Goal: Task Accomplishment & Management: Manage account settings

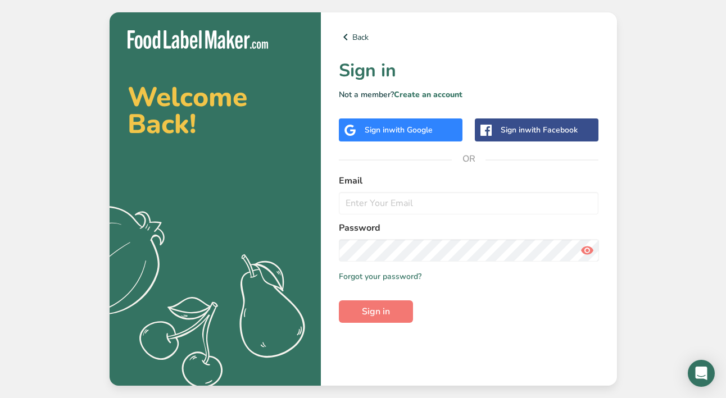
click at [556, 310] on form "Email Password Remember me Forgot your password? Sign in" at bounding box center [469, 248] width 260 height 149
click at [401, 203] on input "email" at bounding box center [469, 203] width 260 height 22
type input "[EMAIL_ADDRESS][DOMAIN_NAME]"
click at [587, 253] on icon at bounding box center [586, 251] width 13 height 20
click at [373, 309] on span "Sign in" at bounding box center [376, 311] width 28 height 13
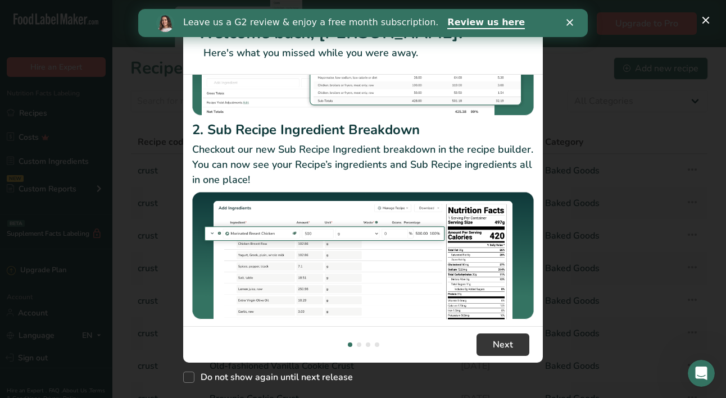
scroll to position [189, 0]
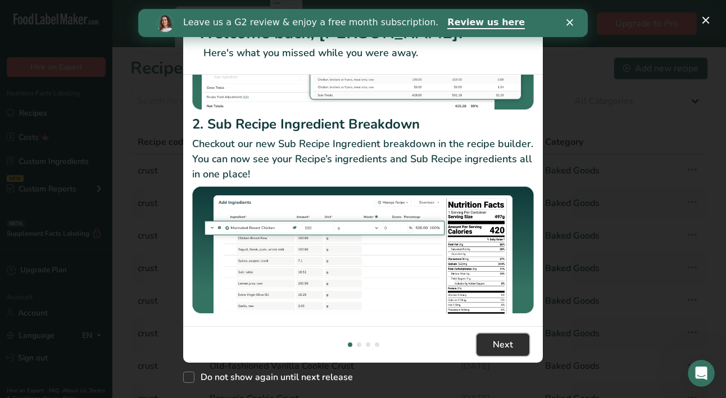
click at [501, 337] on button "Next" at bounding box center [503, 345] width 53 height 22
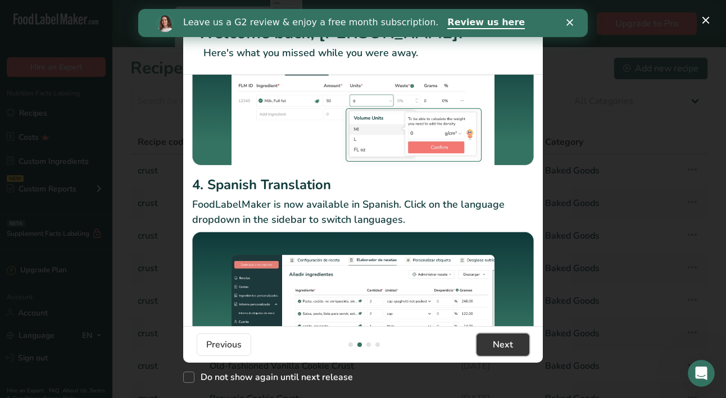
scroll to position [164, 0]
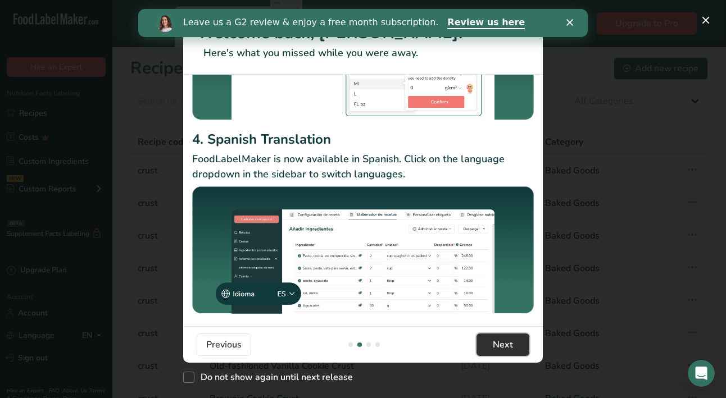
click at [514, 342] on button "Next" at bounding box center [503, 345] width 53 height 22
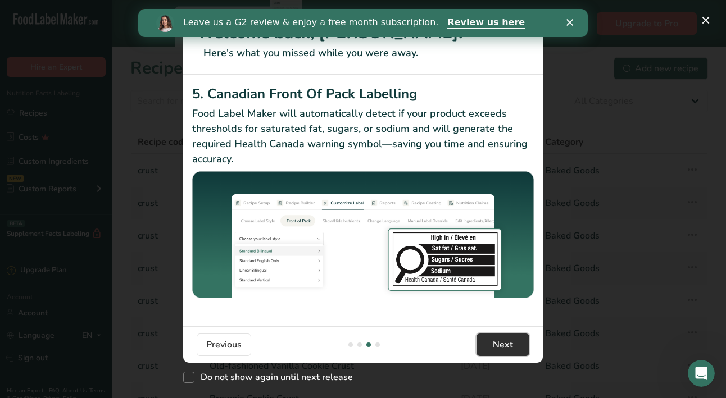
click at [516, 351] on button "Next" at bounding box center [503, 345] width 53 height 22
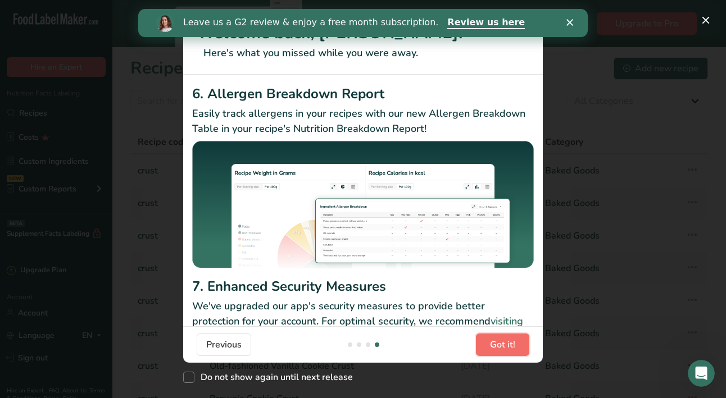
click at [514, 347] on span "Got it!" at bounding box center [502, 344] width 25 height 13
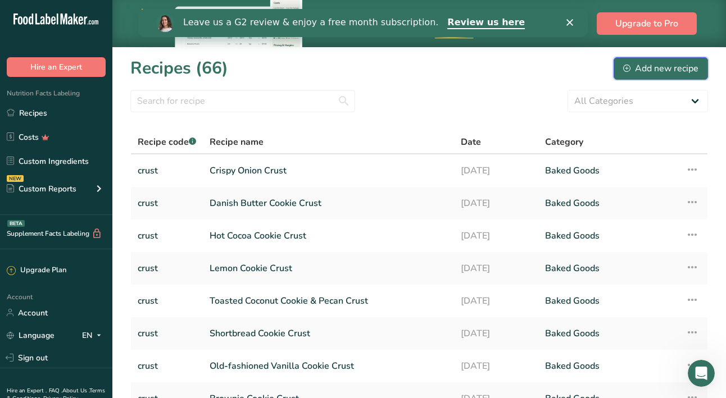
click at [666, 67] on div "Add new recipe" at bounding box center [660, 68] width 75 height 13
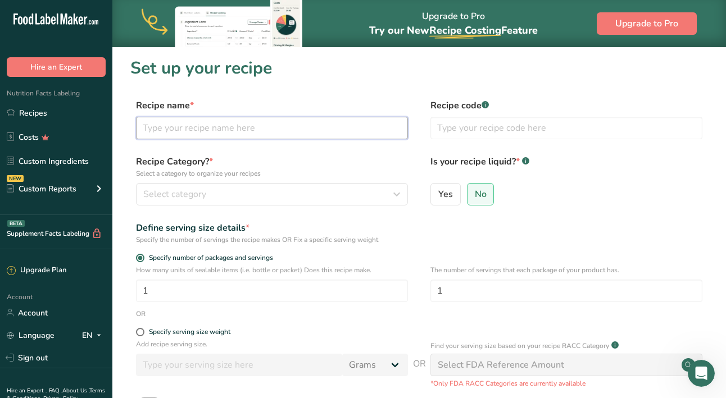
click at [197, 124] on input "text" at bounding box center [272, 128] width 272 height 22
type input "Meatballs"
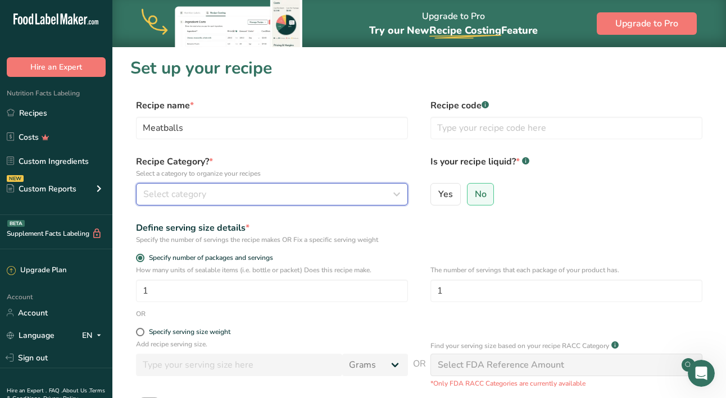
click at [228, 192] on div "Select category" at bounding box center [268, 194] width 251 height 13
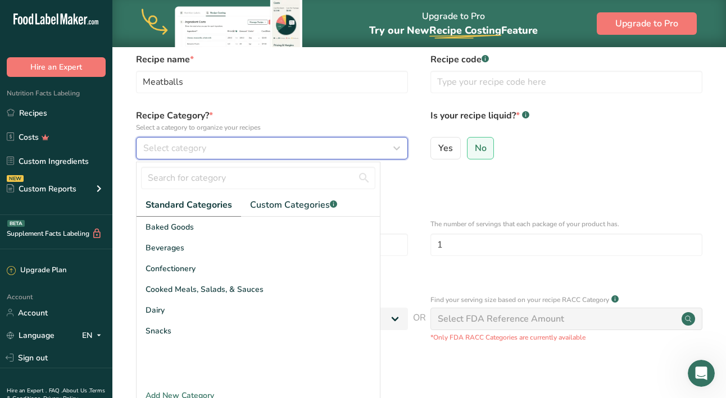
scroll to position [44, 0]
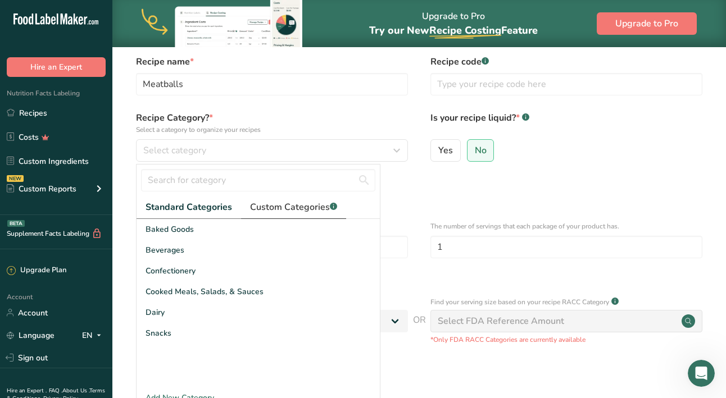
click at [297, 212] on span "Custom Categories .a-a{fill:#347362;}.b-a{fill:#fff;}" at bounding box center [293, 207] width 87 height 13
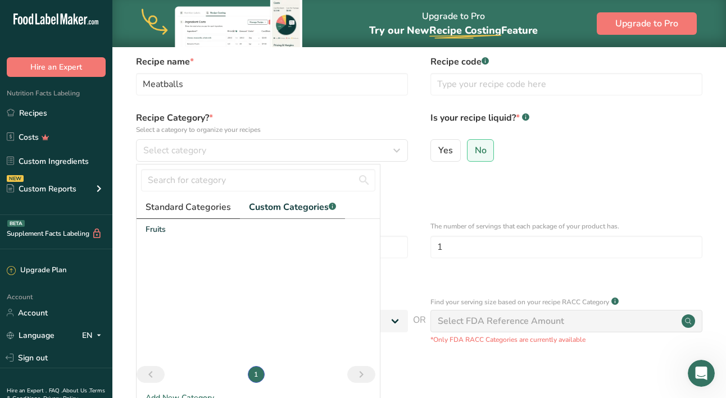
click at [200, 205] on span "Standard Categories" at bounding box center [188, 207] width 85 height 13
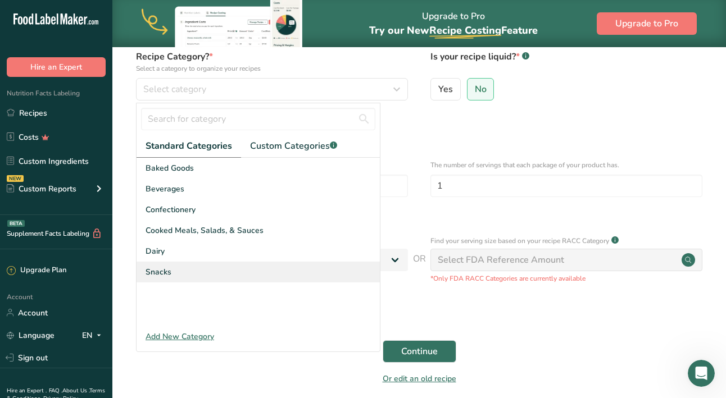
scroll to position [115, 0]
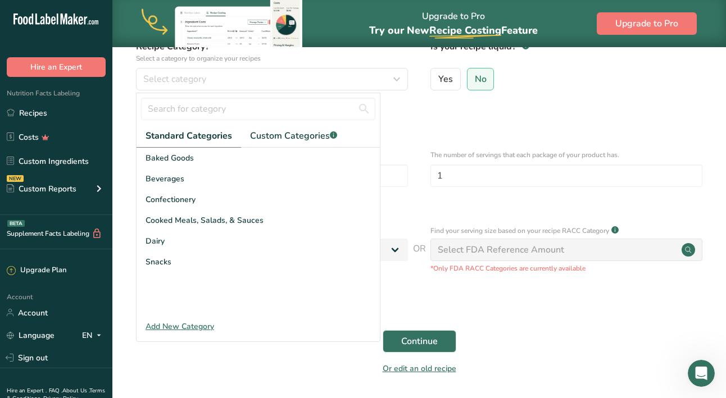
click at [197, 328] on div "Add New Category" at bounding box center [258, 327] width 243 height 12
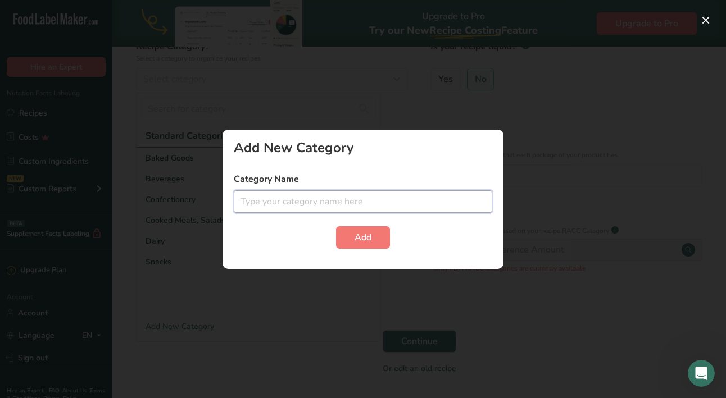
click at [306, 207] on input "text" at bounding box center [363, 201] width 258 height 22
type input "carnivore"
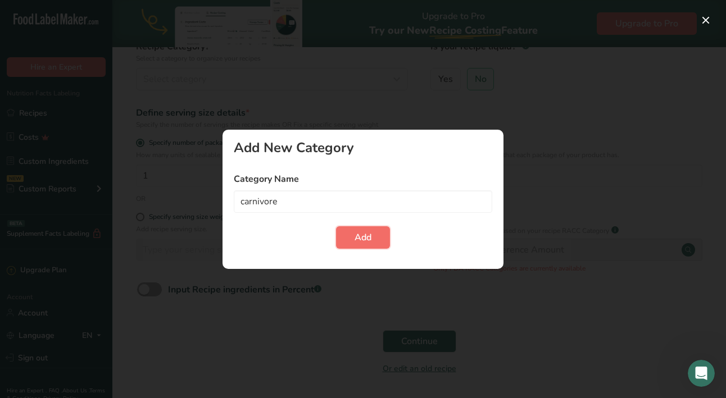
click at [370, 238] on span "Add" at bounding box center [363, 237] width 17 height 13
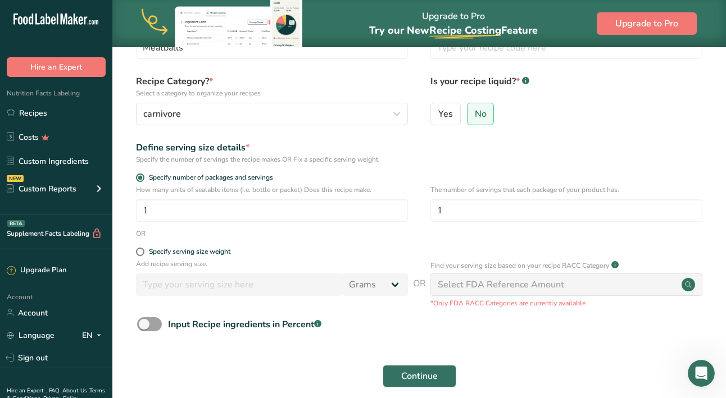
scroll to position [83, 0]
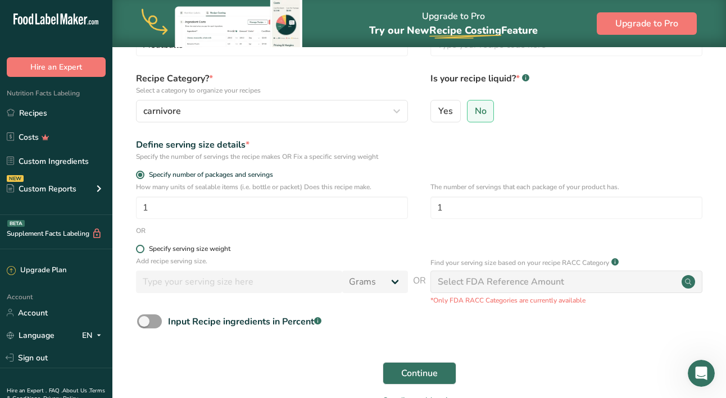
click at [140, 253] on label "Specify serving size weight" at bounding box center [272, 249] width 272 height 8
click at [140, 253] on input "Specify serving size weight" at bounding box center [139, 249] width 7 height 7
radio input "true"
radio input "false"
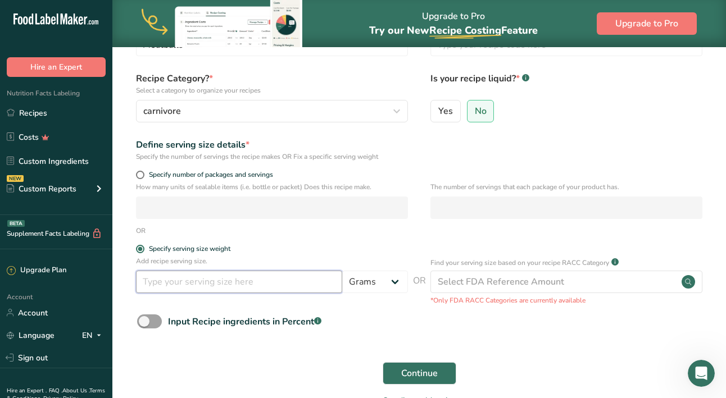
click at [199, 280] on input "number" at bounding box center [239, 282] width 206 height 22
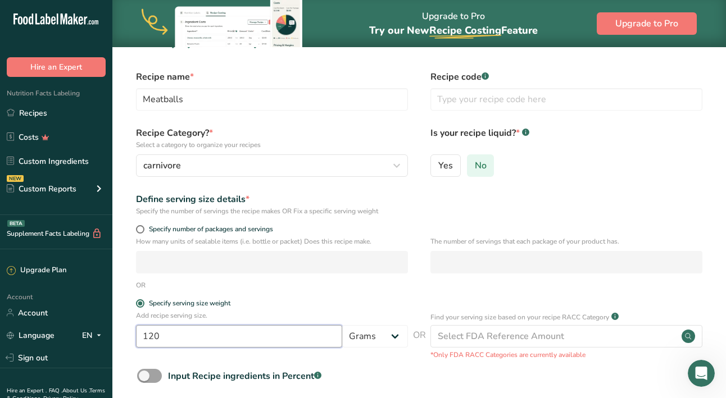
scroll to position [0, 0]
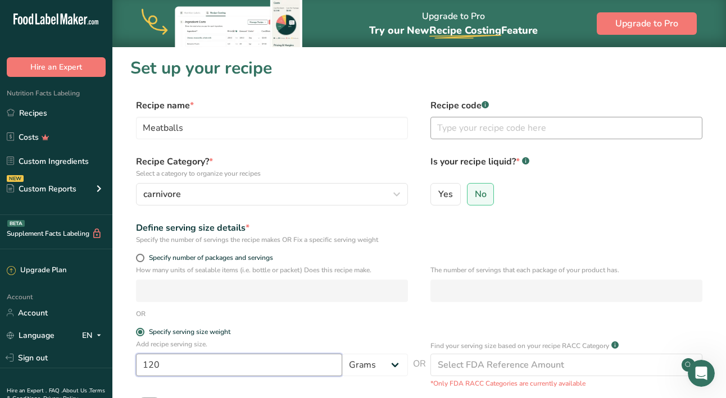
type input "120"
click at [453, 126] on input "text" at bounding box center [566, 128] width 272 height 22
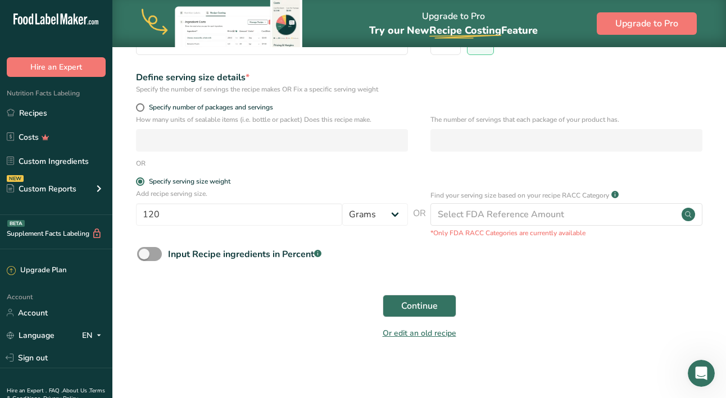
scroll to position [153, 0]
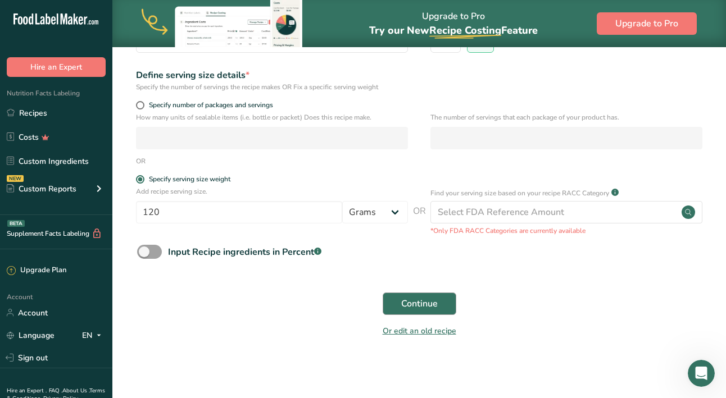
type input "IC"
click at [433, 302] on span "Continue" at bounding box center [419, 303] width 37 height 13
click at [430, 303] on span "Continue" at bounding box center [419, 303] width 37 height 13
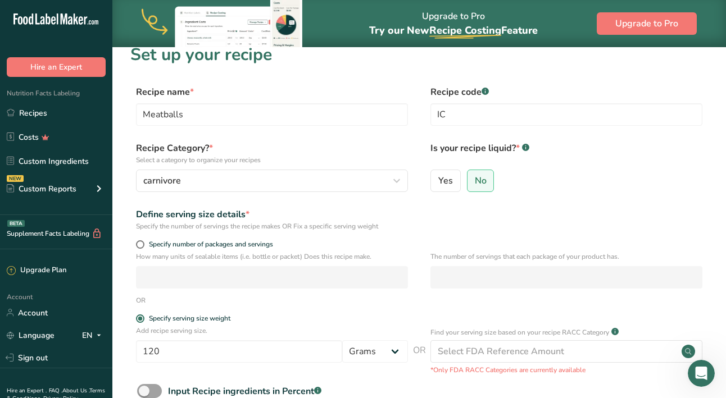
scroll to position [0, 0]
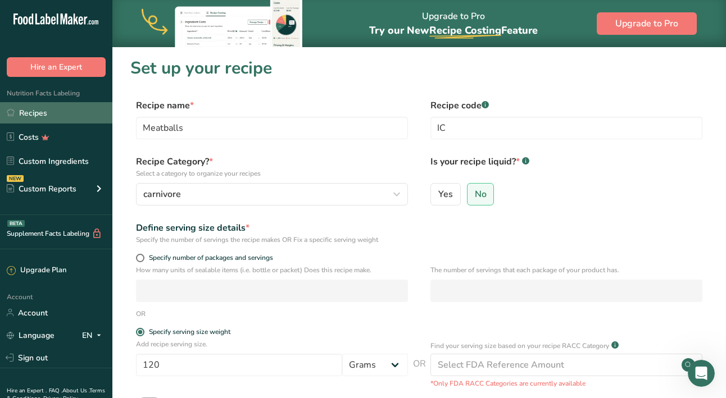
click at [54, 114] on link "Recipes" at bounding box center [56, 112] width 112 height 21
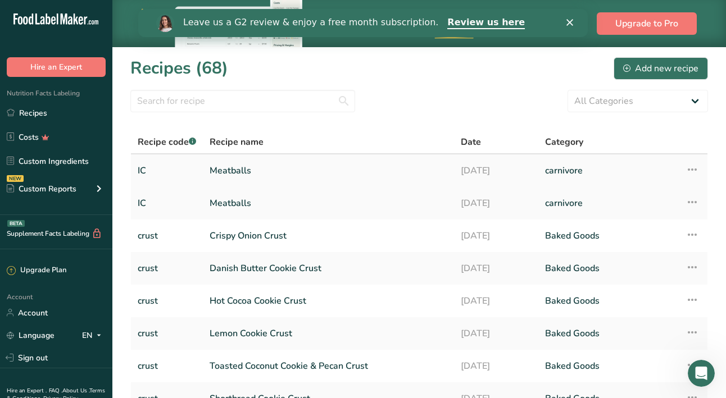
click at [701, 166] on td "Recipe Setup Delete Recipe Duplicate Recipe Scale Recipe Save as Sub-Recipe .a-…" at bounding box center [693, 171] width 29 height 33
click at [692, 169] on icon at bounding box center [692, 170] width 13 height 20
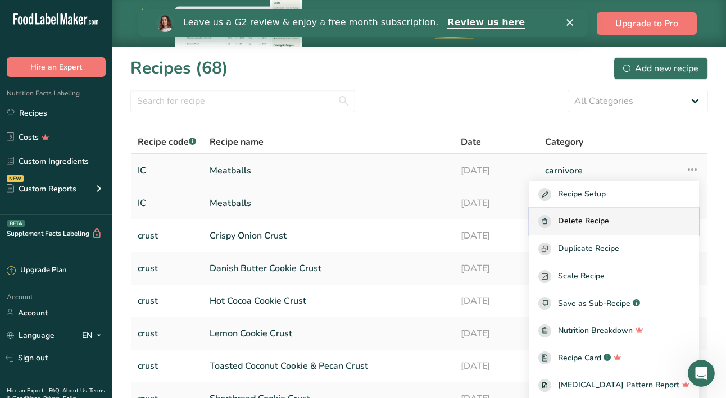
click at [660, 218] on div "Delete Recipe" at bounding box center [614, 221] width 152 height 13
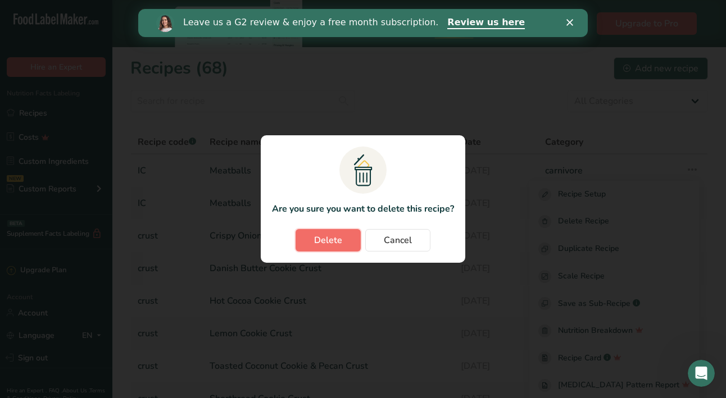
click at [325, 241] on span "Delete" at bounding box center [328, 240] width 28 height 13
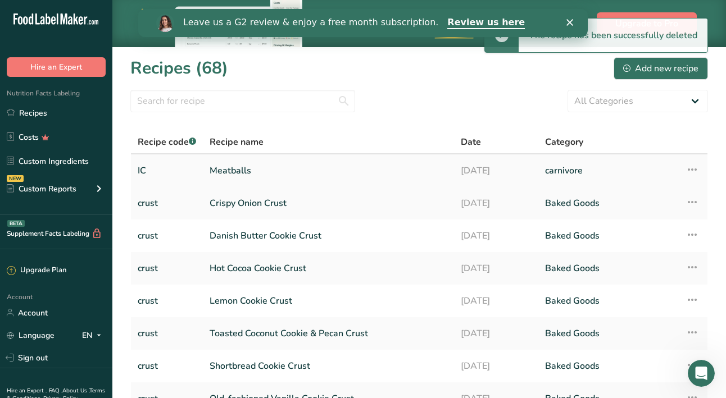
click at [330, 166] on link "Meatballs" at bounding box center [329, 171] width 238 height 24
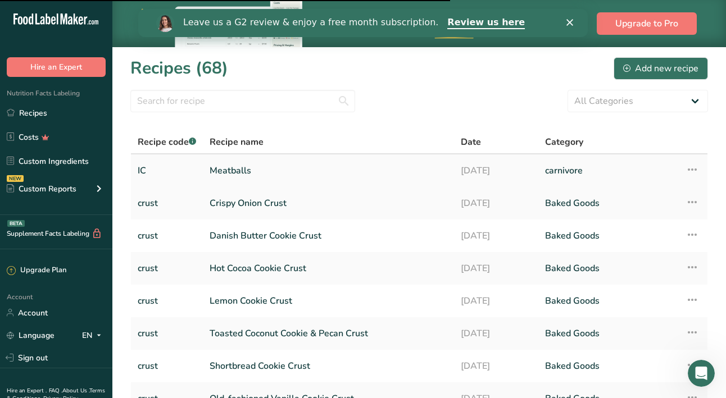
click at [690, 170] on icon at bounding box center [692, 170] width 13 height 20
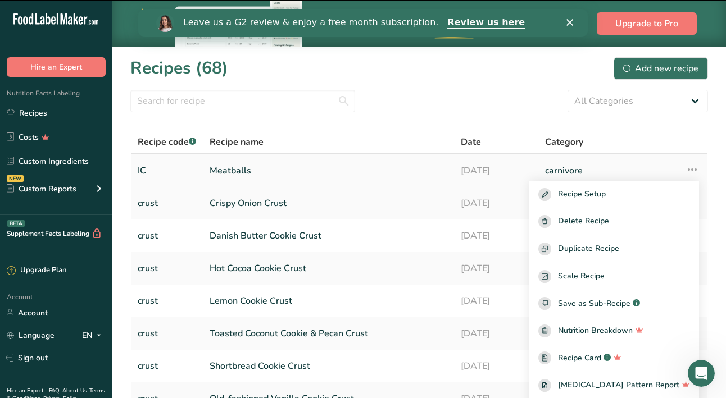
click at [245, 165] on link "Meatballs" at bounding box center [329, 171] width 238 height 24
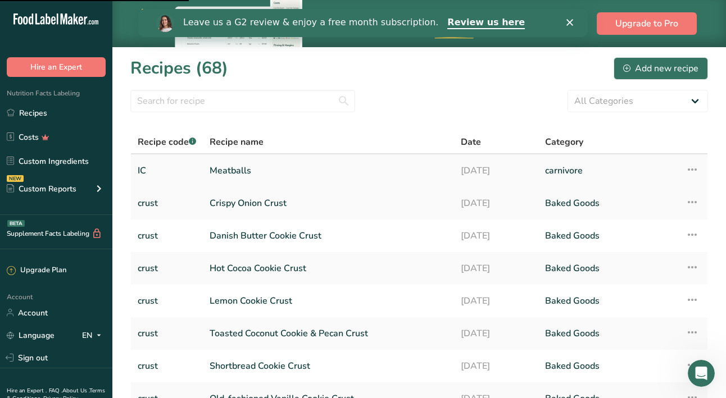
click at [147, 169] on link "IC" at bounding box center [167, 171] width 58 height 24
click at [47, 115] on link "Recipes" at bounding box center [56, 112] width 112 height 21
click at [283, 170] on link "Meatballs" at bounding box center [329, 171] width 238 height 24
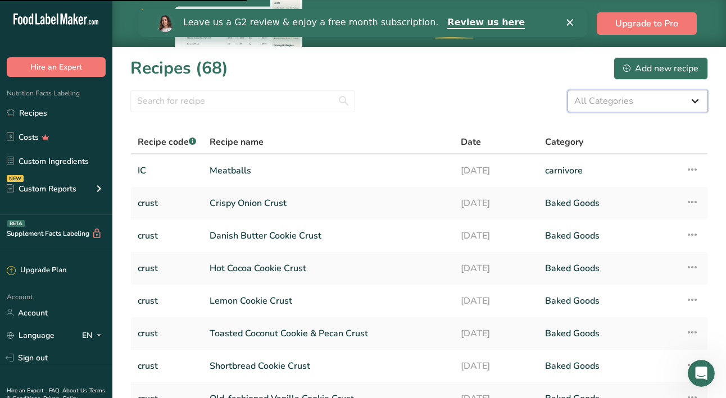
click at [692, 101] on select "All Categories Baked Goods [GEOGRAPHIC_DATA] [GEOGRAPHIC_DATA] Confectionery Co…" at bounding box center [638, 101] width 140 height 22
select select "2667"
click at [568, 90] on select "All Categories Baked Goods [GEOGRAPHIC_DATA] [GEOGRAPHIC_DATA] Confectionery Co…" at bounding box center [638, 101] width 140 height 22
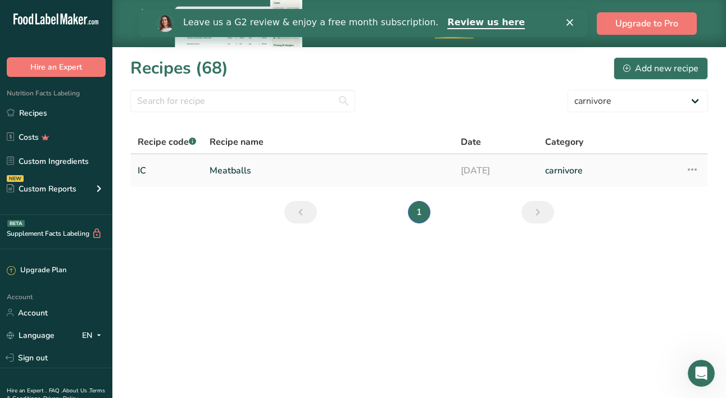
click at [697, 166] on icon at bounding box center [692, 170] width 13 height 20
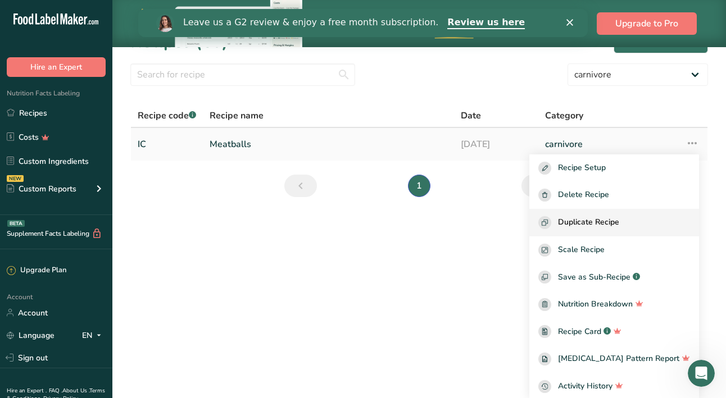
scroll to position [28, 0]
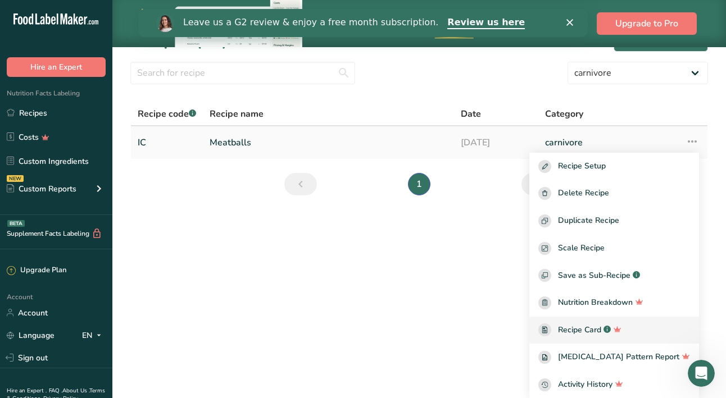
click at [619, 321] on link "Recipe Card .a-a{fill:#347362;}.b-a{fill:#fff;}" at bounding box center [614, 331] width 170 height 28
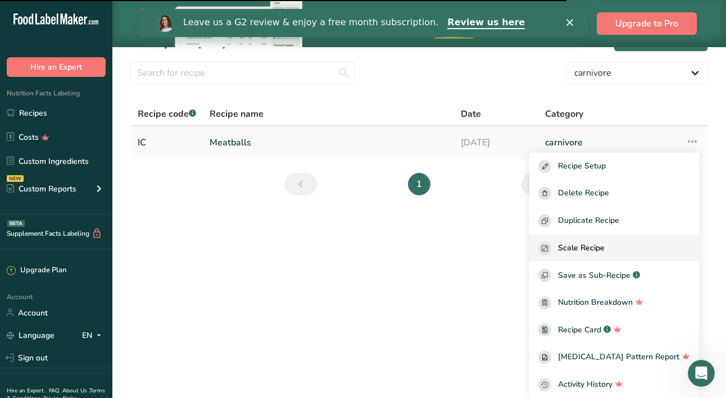
scroll to position [0, 0]
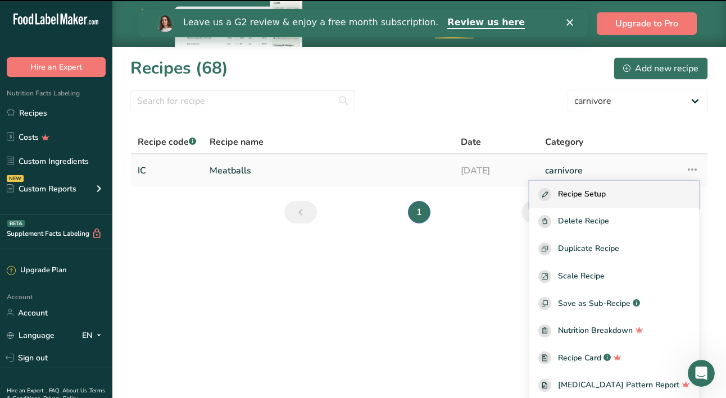
click at [604, 190] on span "Recipe Setup" at bounding box center [582, 194] width 48 height 13
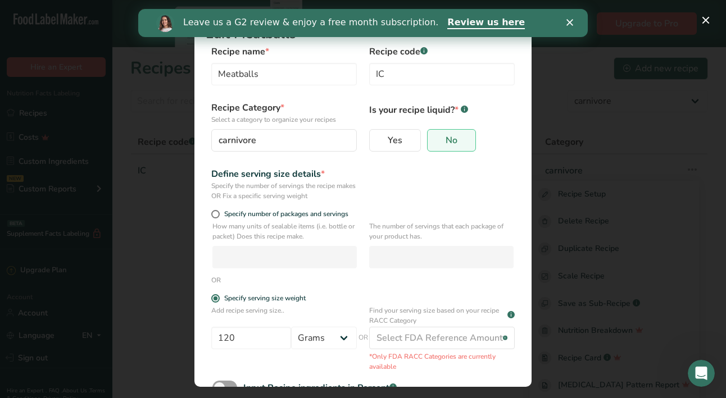
click at [574, 20] on div "Close" at bounding box center [571, 22] width 11 height 7
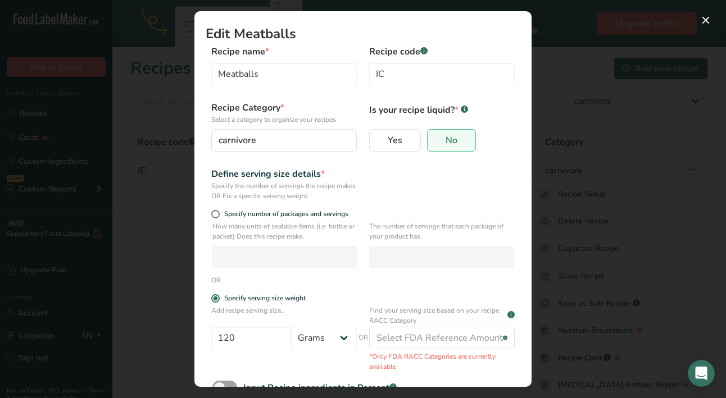
scroll to position [73, 0]
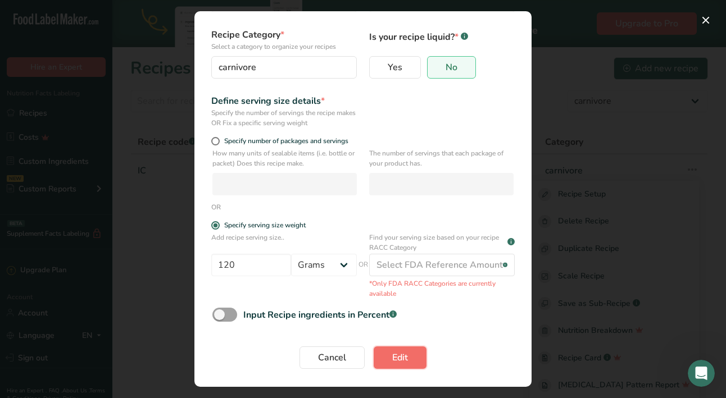
click at [405, 357] on span "Edit" at bounding box center [400, 357] width 16 height 13
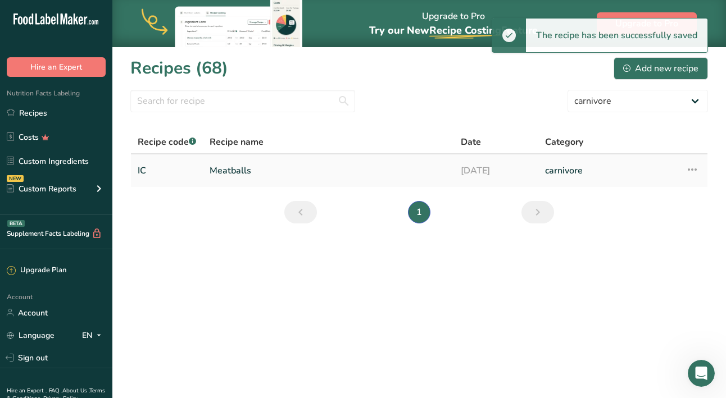
click at [242, 167] on link "Meatballs" at bounding box center [329, 171] width 238 height 24
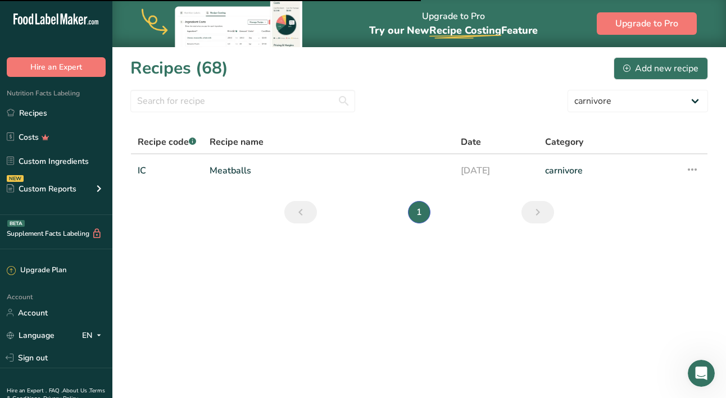
click at [545, 217] on link "Next page" at bounding box center [537, 212] width 33 height 22
click at [683, 162] on td "Recipe Setup Delete Recipe Duplicate Recipe Scale Recipe Save as Sub-Recipe .a-…" at bounding box center [693, 171] width 29 height 33
click at [222, 167] on link "Meatballs" at bounding box center [329, 171] width 238 height 24
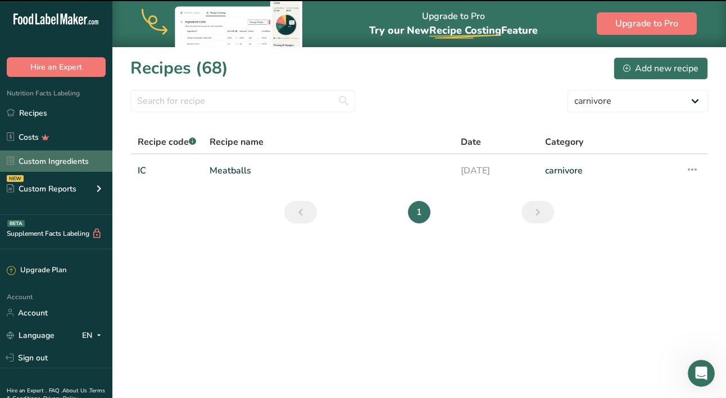
click at [84, 155] on link "Custom Ingredients" at bounding box center [56, 161] width 112 height 21
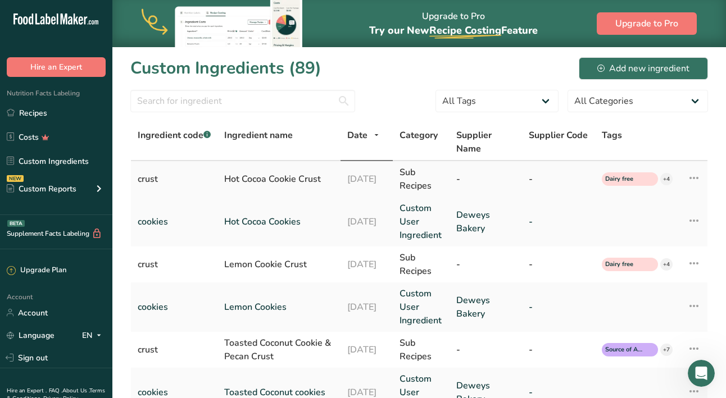
click at [151, 181] on div "crust" at bounding box center [174, 179] width 73 height 13
click at [693, 177] on icon at bounding box center [693, 178] width 13 height 20
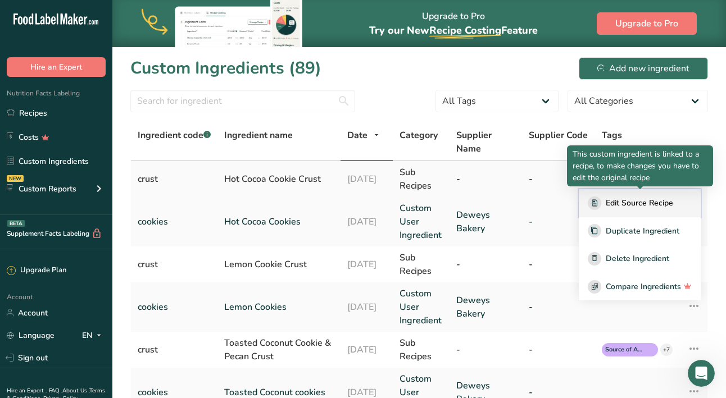
click at [670, 200] on span "Edit Source Recipe" at bounding box center [639, 203] width 67 height 12
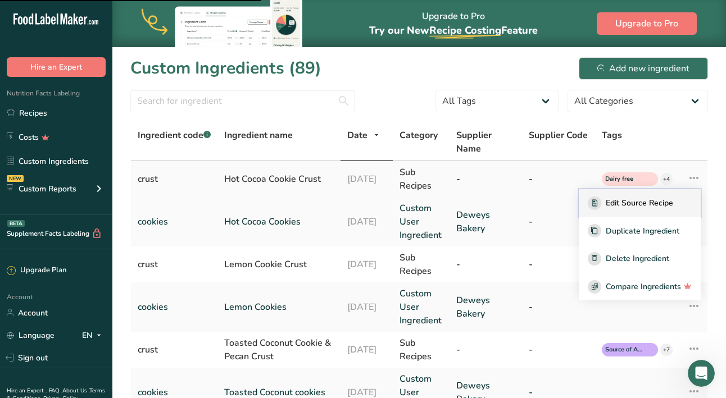
click at [613, 205] on span "Edit Source Recipe" at bounding box center [639, 203] width 67 height 12
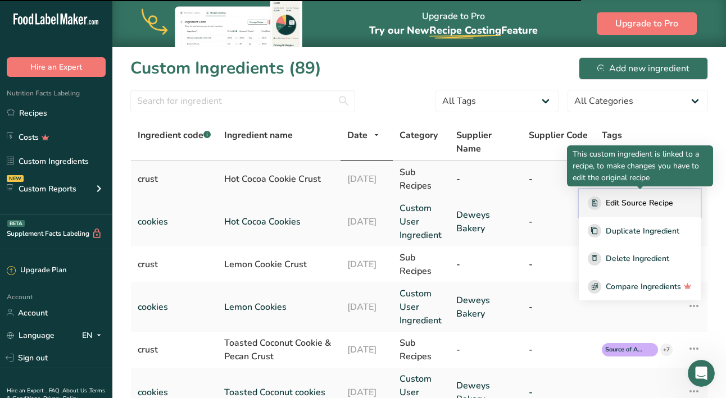
click at [618, 206] on span "Edit Source Recipe" at bounding box center [639, 203] width 67 height 12
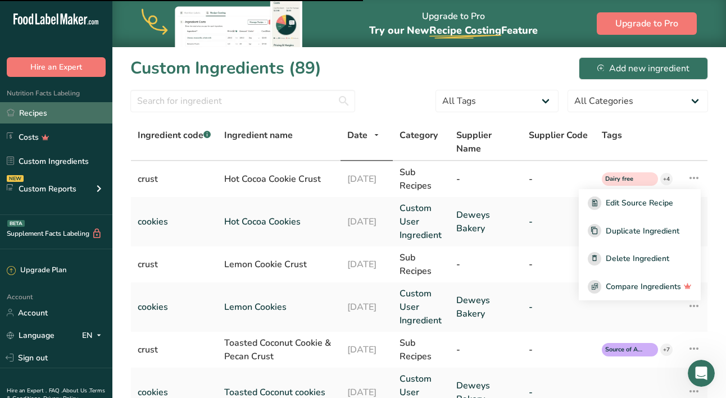
click at [58, 112] on link "Recipes" at bounding box center [56, 112] width 112 height 21
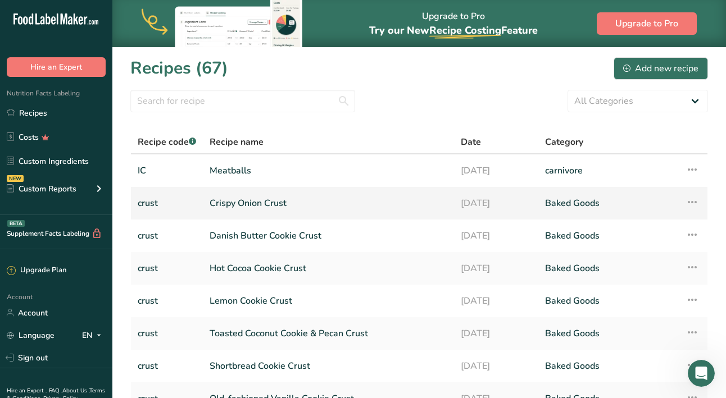
click at [293, 204] on link "Crispy Onion Crust" at bounding box center [329, 204] width 238 height 24
click at [147, 197] on link "crust" at bounding box center [167, 204] width 58 height 24
click at [686, 201] on icon at bounding box center [692, 202] width 13 height 20
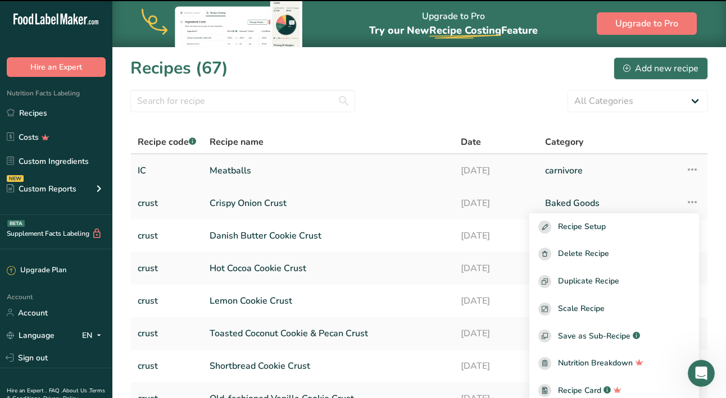
click at [444, 169] on link "Meatballs" at bounding box center [329, 171] width 238 height 24
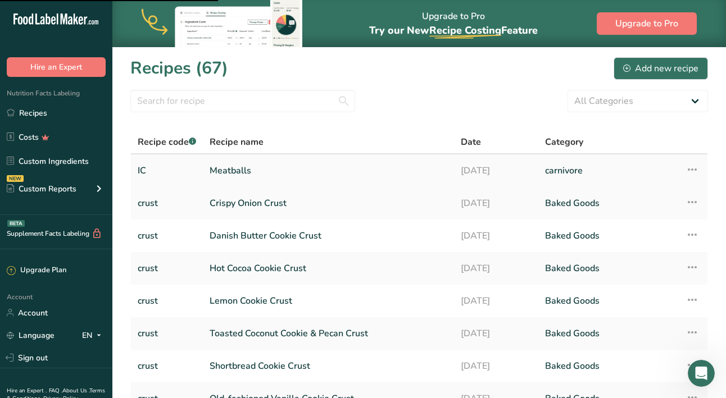
click at [683, 166] on td "Recipe Setup Delete Recipe Duplicate Recipe Scale Recipe Save as Sub-Recipe .a-…" at bounding box center [693, 171] width 29 height 33
click at [244, 266] on link "Hot Cocoa Cookie Crust" at bounding box center [329, 269] width 238 height 24
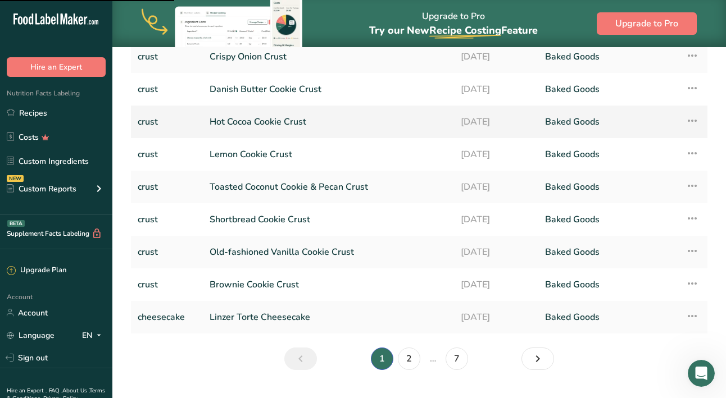
scroll to position [173, 0]
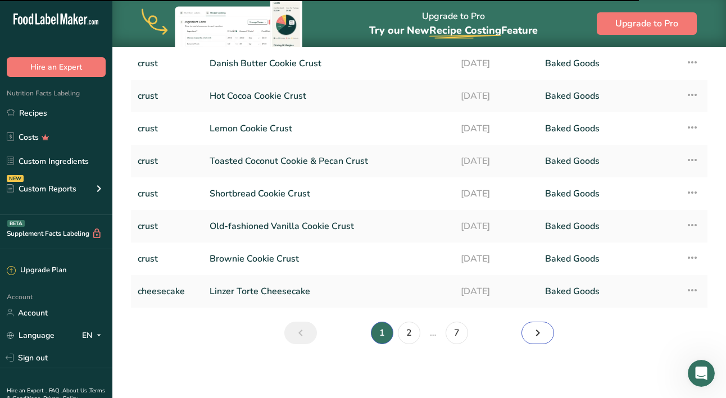
click at [546, 331] on link "Next page" at bounding box center [537, 333] width 33 height 22
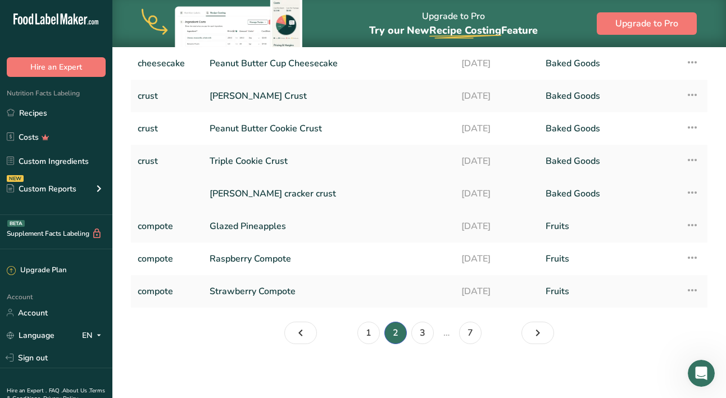
click at [269, 194] on link "[PERSON_NAME] cracker crust" at bounding box center [329, 194] width 238 height 24
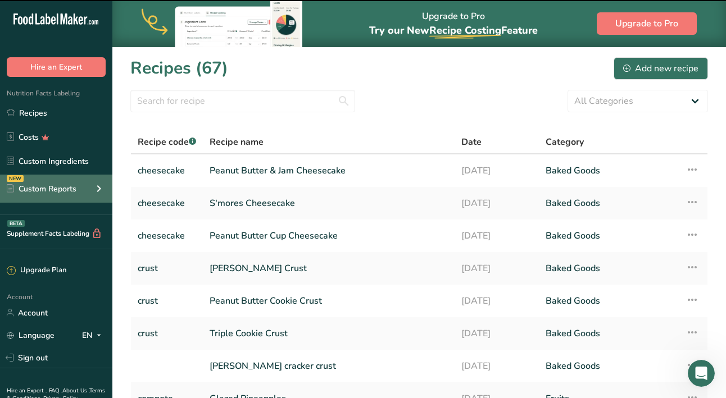
scroll to position [44, 0]
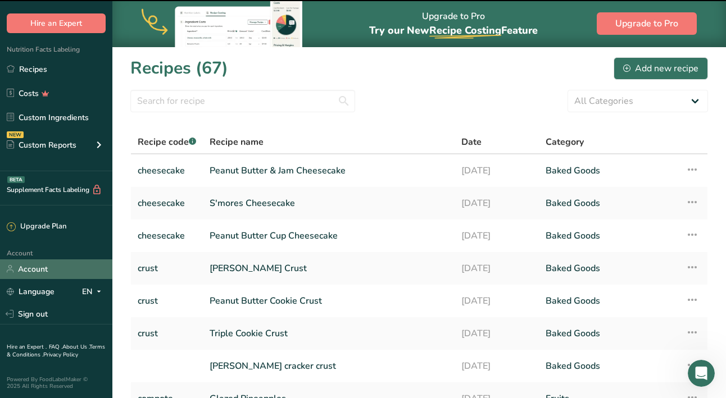
click at [42, 270] on link "Account" at bounding box center [56, 270] width 112 height 20
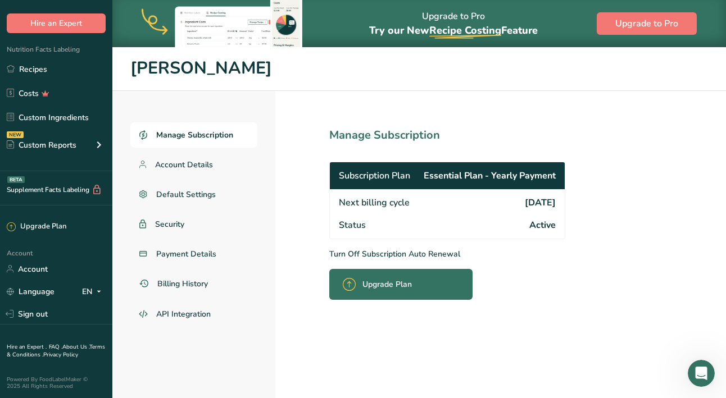
click at [202, 139] on span "Manage Subscription" at bounding box center [194, 135] width 77 height 12
click at [192, 132] on span "Manage Subscription" at bounding box center [194, 135] width 77 height 12
click at [54, 139] on div "Custom Reports" at bounding box center [42, 145] width 70 height 12
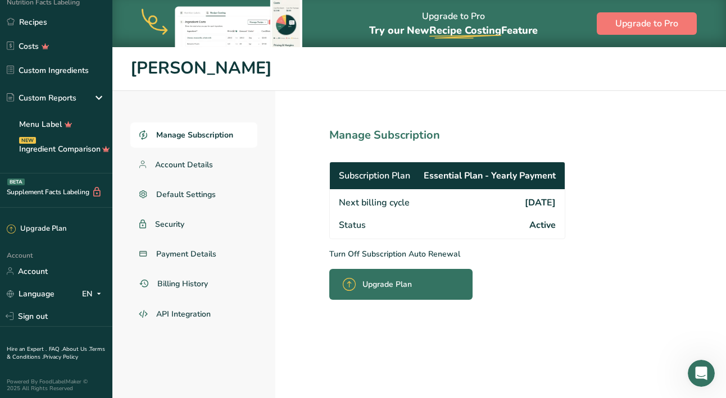
scroll to position [93, 0]
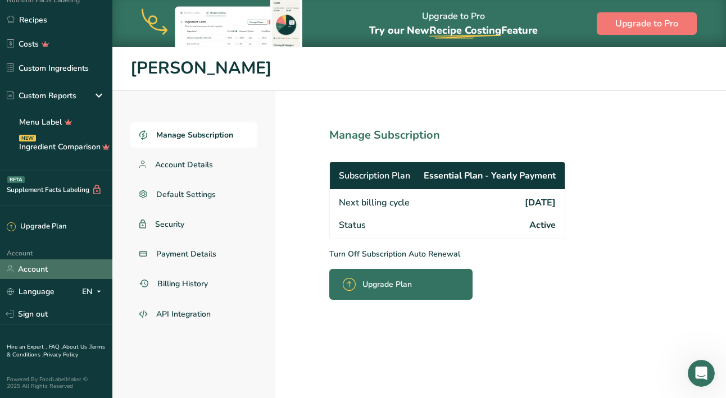
click at [49, 271] on link "Account" at bounding box center [56, 270] width 112 height 20
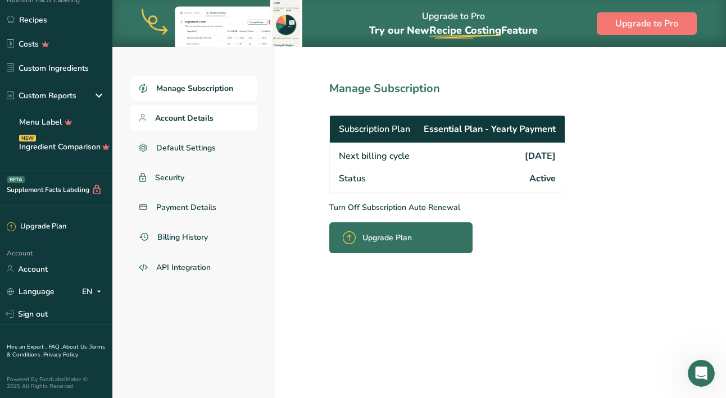
click at [202, 120] on span "Account Details" at bounding box center [184, 118] width 58 height 12
click at [144, 115] on icon at bounding box center [142, 118] width 7 height 8
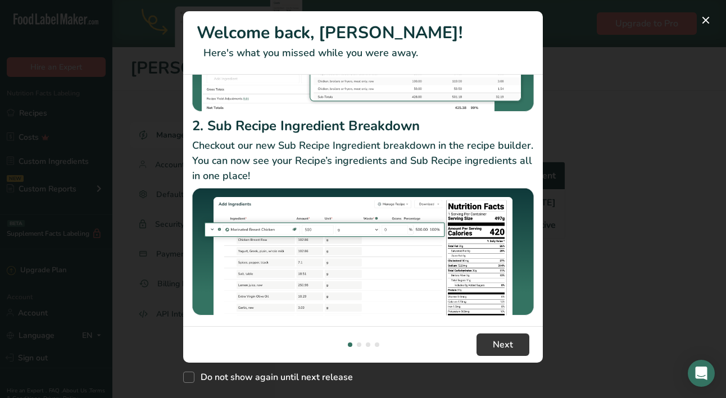
scroll to position [189, 0]
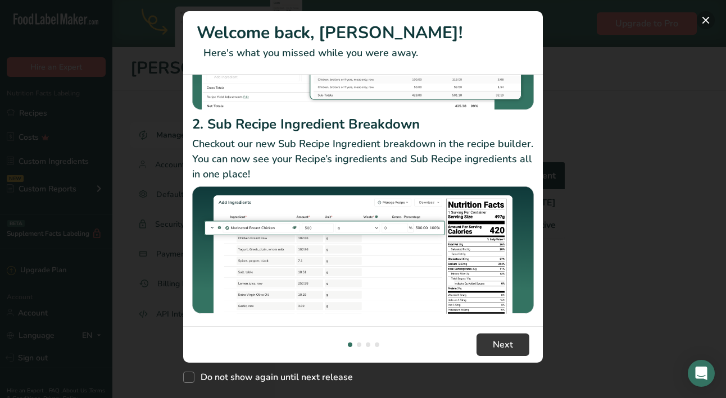
click at [707, 24] on button "New Features" at bounding box center [706, 20] width 18 height 18
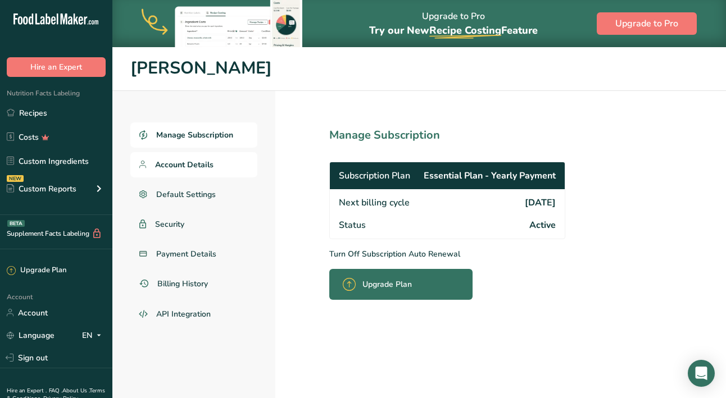
click at [192, 164] on span "Account Details" at bounding box center [184, 165] width 58 height 12
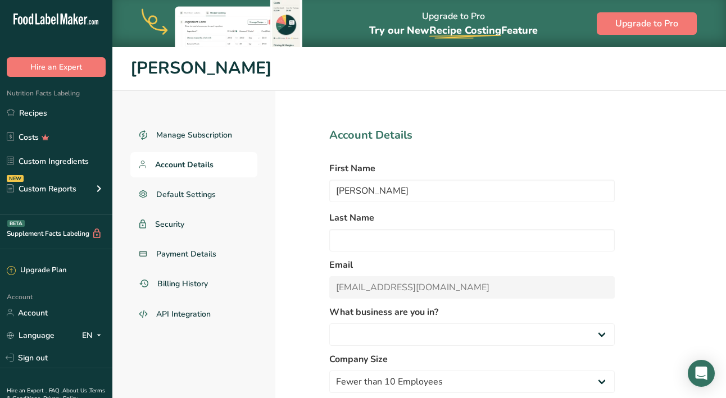
select select "8"
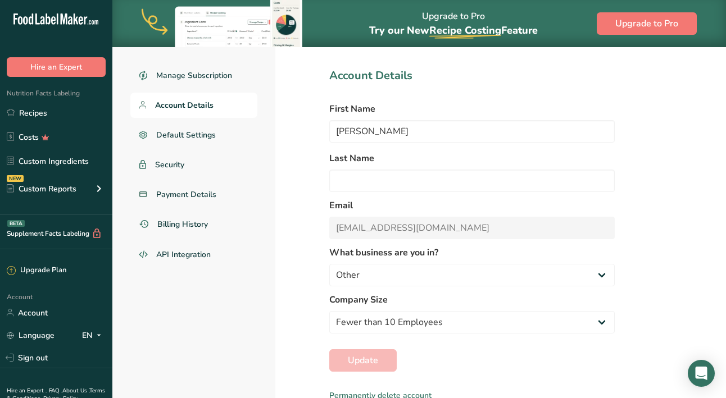
scroll to position [62, 0]
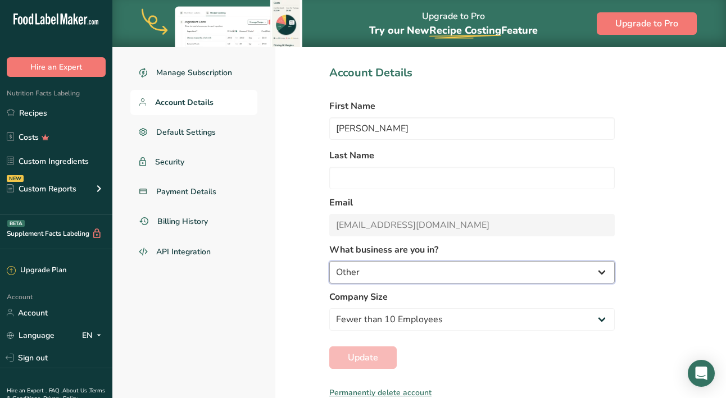
click at [603, 266] on select "Packaged Food Manufacturer Restaurant & Cafe Bakery Meal Plans & Catering Compa…" at bounding box center [471, 272] width 285 height 22
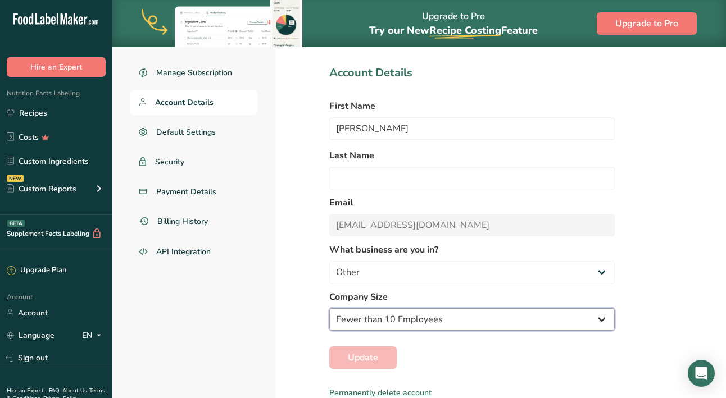
click at [599, 320] on select "Fewer than 10 Employees 10 to 50 Employees 51 to 500 Employees Over 500 Employe…" at bounding box center [471, 320] width 285 height 22
click at [329, 309] on select "Fewer than 10 Employees 10 to 50 Employees 51 to 500 Employees Over 500 Employe…" at bounding box center [471, 320] width 285 height 22
click at [190, 127] on span "Default Settings" at bounding box center [186, 132] width 60 height 12
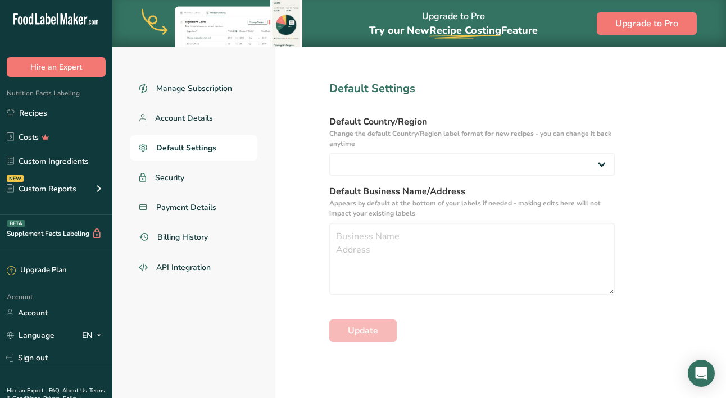
scroll to position [47, 0]
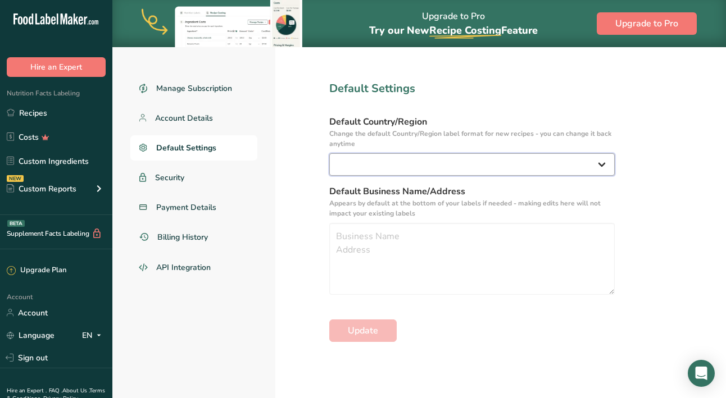
click at [596, 159] on select "United States Canada Australia/New Zealand United Kingdom European Union Mexico…" at bounding box center [471, 164] width 285 height 22
select select "US"
click at [329, 153] on select "United States Canada Australia/New Zealand United Kingdom European Union Mexico…" at bounding box center [471, 164] width 285 height 22
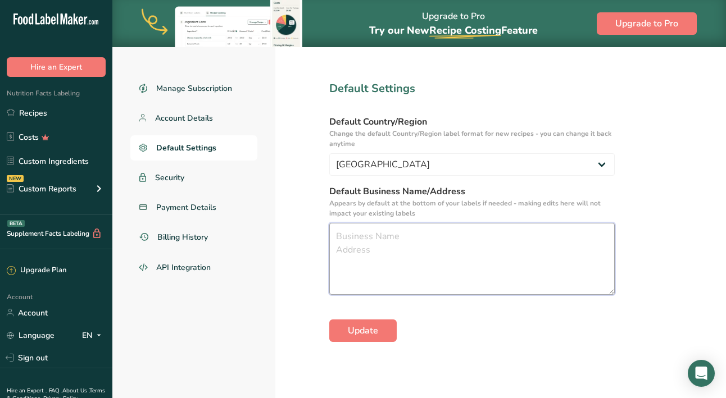
click at [390, 234] on textarea at bounding box center [471, 259] width 285 height 72
type textarea "TTTrish's Dishes"
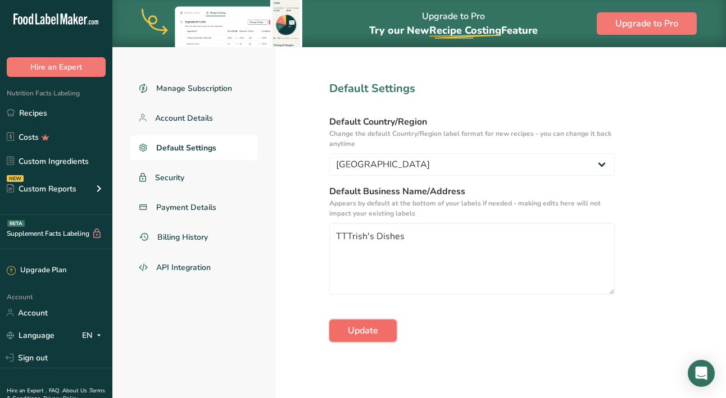
click at [368, 338] on button "Update" at bounding box center [362, 331] width 67 height 22
